Goal: Transaction & Acquisition: Purchase product/service

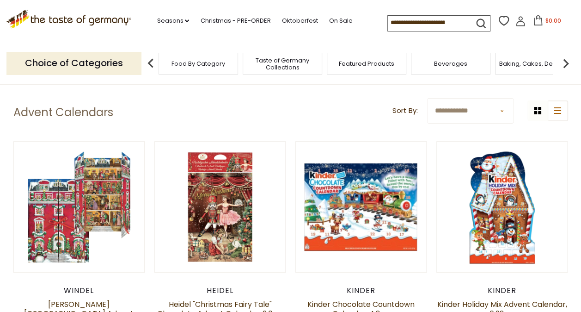
scroll to position [92, 0]
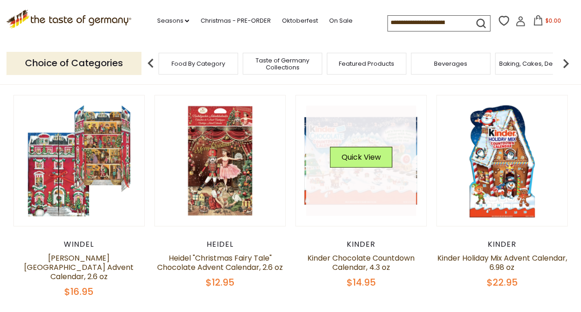
click at [366, 178] on link at bounding box center [361, 160] width 110 height 110
